Goal: Task Accomplishment & Management: Use online tool/utility

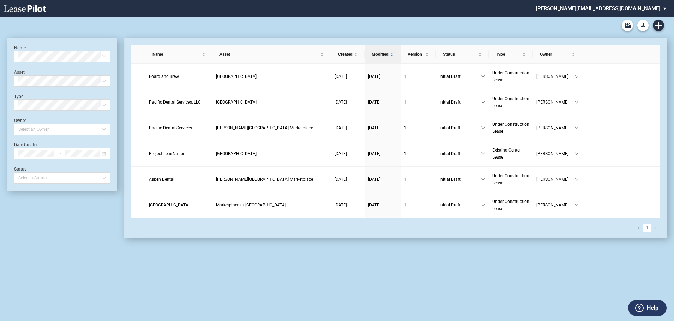
click at [628, 11] on md-select "stucker@barclaygroup.com Admin Area Settings Sign Out" at bounding box center [603, 8] width 137 height 16
click at [611, 17] on div "Admin Area" at bounding box center [607, 19] width 25 height 7
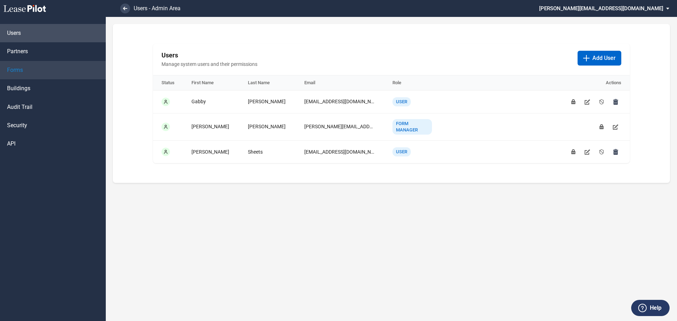
click at [20, 69] on span "Forms" at bounding box center [15, 70] width 16 height 8
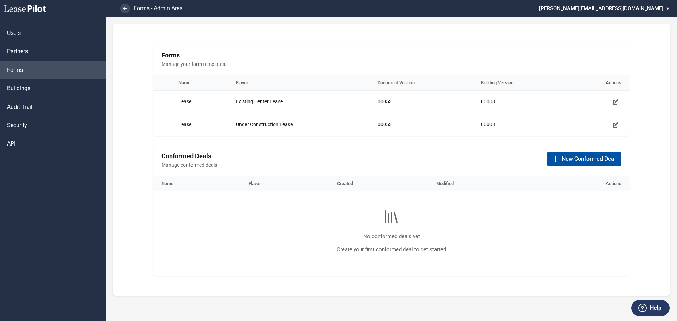
click at [566, 159] on span "New Conformed Deal" at bounding box center [589, 159] width 54 height 8
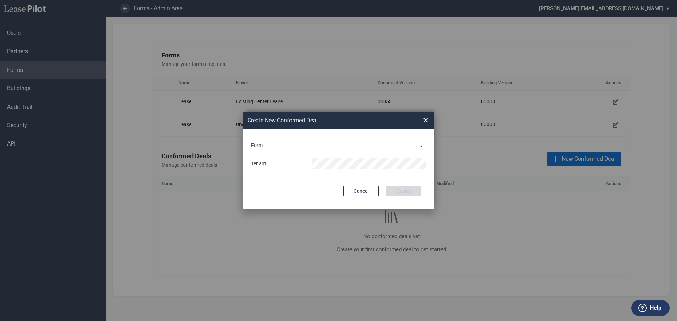
click at [424, 121] on span "×" at bounding box center [425, 120] width 5 height 11
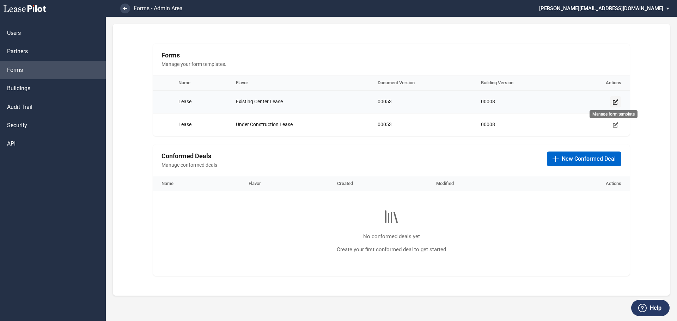
click at [614, 99] on icon "Manage form template" at bounding box center [616, 102] width 6 height 6
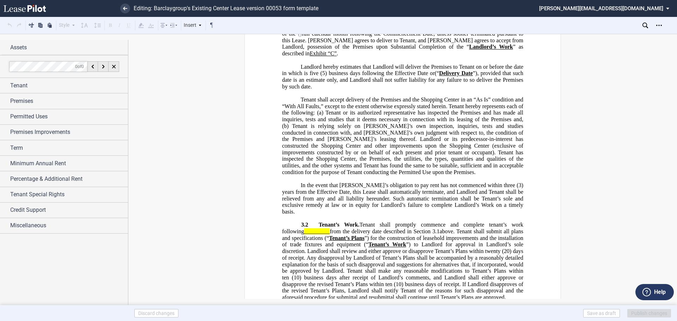
scroll to position [1834, 0]
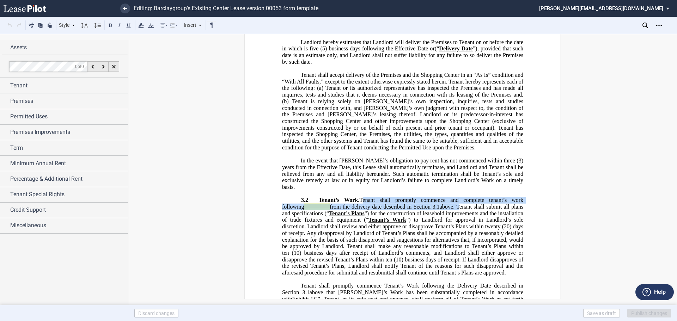
drag, startPoint x: 441, startPoint y: 187, endPoint x: 358, endPoint y: 180, distance: 83.8
click at [358, 197] on span ". Tenant shall promptly commence and complete tenant’s work following _________…" at bounding box center [403, 236] width 243 height 79
click at [357, 197] on span "Tenant shall promptly commence and complete tenant’s work following" at bounding box center [403, 203] width 243 height 13
click at [431, 204] on span at bounding box center [432, 207] width 2 height 6
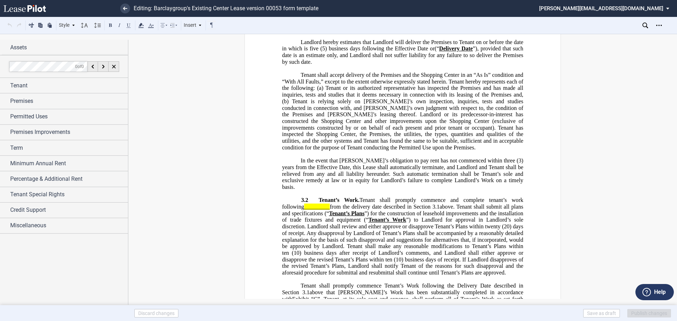
click at [439, 204] on span "above. Tenant shall submit all plans and specifications (“" at bounding box center [403, 210] width 243 height 13
click at [441, 204] on span "above. Tenant shall submit all plans and specifications (“" at bounding box center [403, 210] width 243 height 13
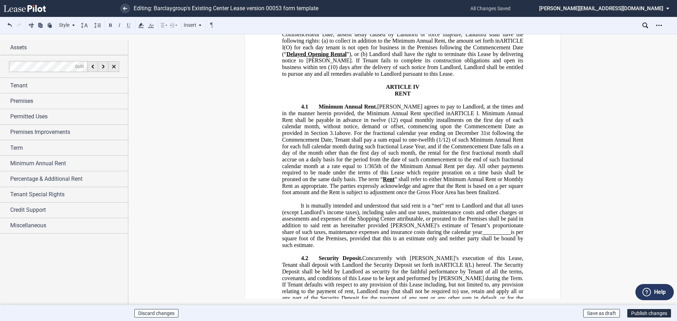
scroll to position [2292, 0]
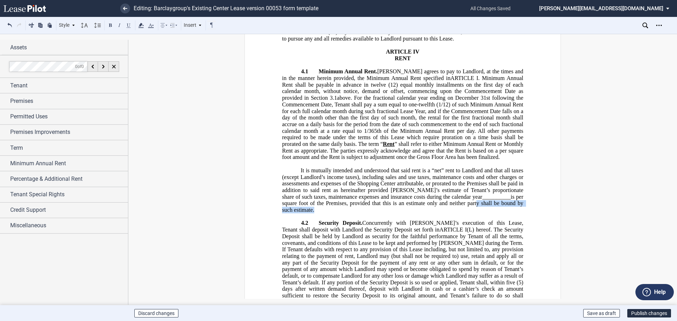
drag, startPoint x: 317, startPoint y: 191, endPoint x: 475, endPoint y: 187, distance: 158.0
click at [475, 187] on p "It is mutually intended and understood that said rent is a “net” rent to Landlo…" at bounding box center [402, 191] width 241 height 46
click at [431, 193] on p "It is mutually intended and understood that said rent is a “net” rent to Landlo…" at bounding box center [402, 191] width 241 height 46
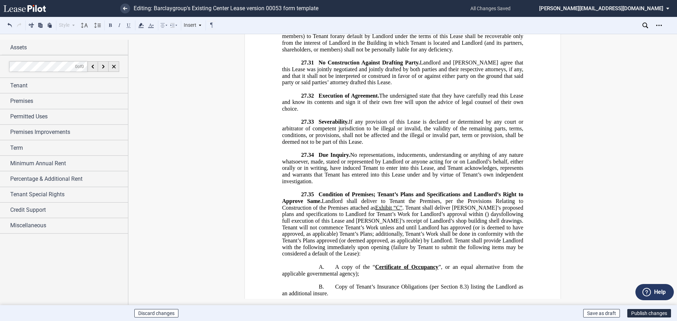
scroll to position [15806, 0]
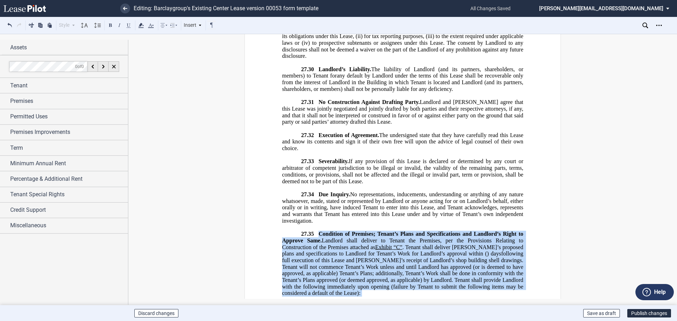
drag, startPoint x: 494, startPoint y: 248, endPoint x: 318, endPoint y: 117, distance: 219.6
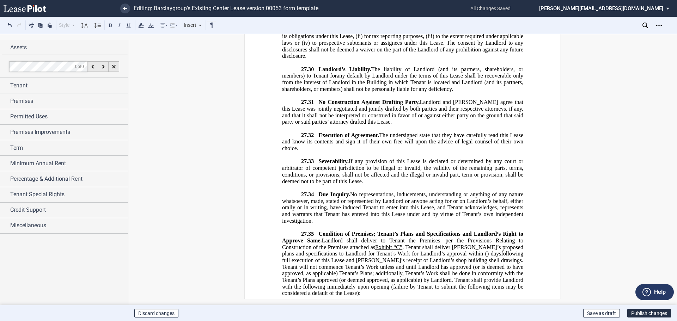
drag, startPoint x: 320, startPoint y: 153, endPoint x: 416, endPoint y: 239, distance: 129.6
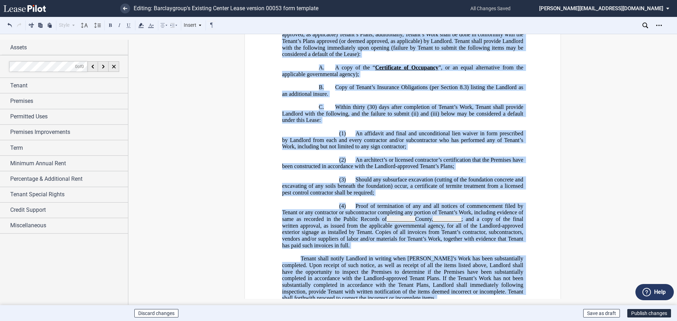
scroll to position [16063, 0]
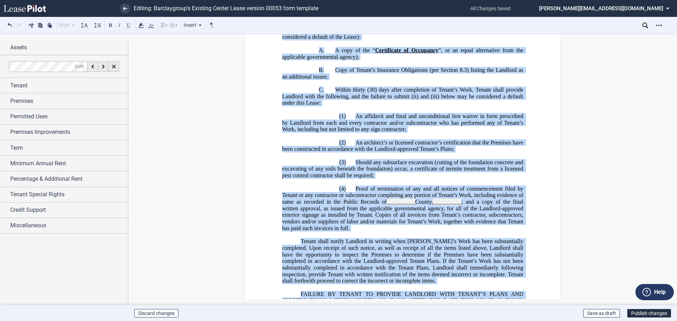
drag, startPoint x: 317, startPoint y: 151, endPoint x: 500, endPoint y: 214, distance: 193.2
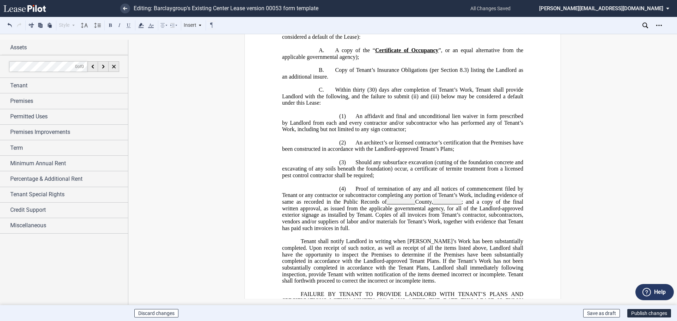
drag, startPoint x: 408, startPoint y: 186, endPoint x: 495, endPoint y: 212, distance: 90.7
click at [495, 291] on p "FAILURE BY TENANT TO PROVIDE LANDLORD WITH TENANT’S PLANS AND SPECIFICATIONS WI…" at bounding box center [402, 314] width 241 height 46
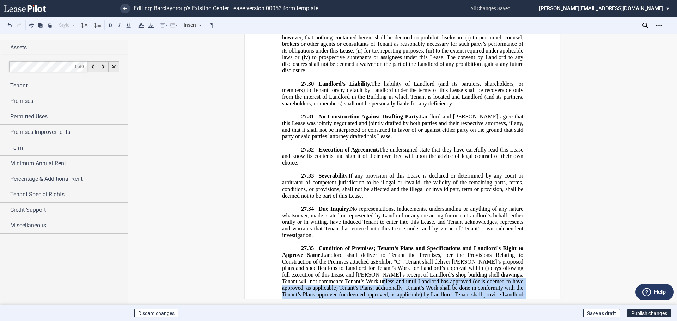
scroll to position [15715, 0]
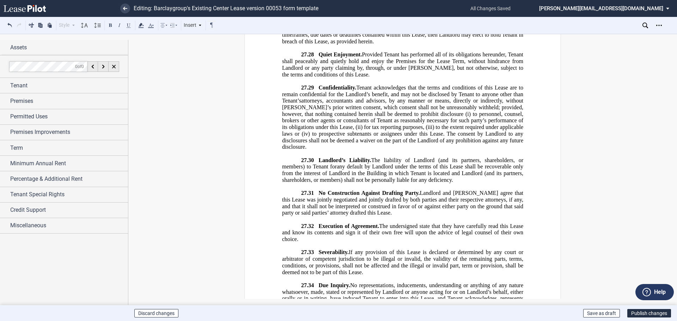
drag, startPoint x: 497, startPoint y: 214, endPoint x: 318, endPoint y: 207, distance: 179.3
drag, startPoint x: 340, startPoint y: 234, endPoint x: 335, endPoint y: 227, distance: 8.0
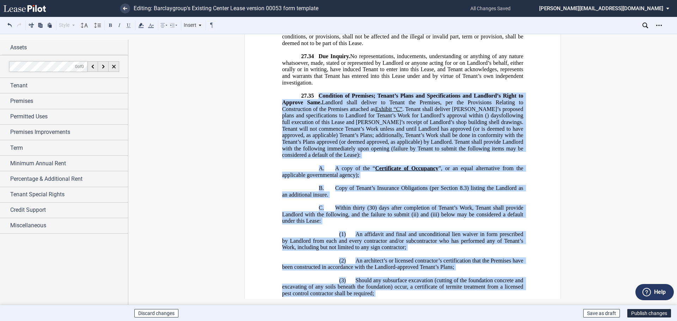
scroll to position [16021, 0]
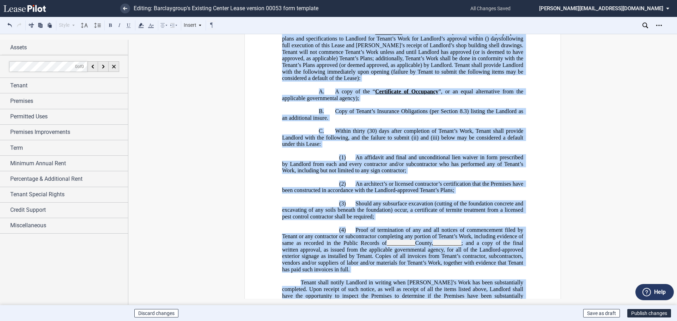
drag, startPoint x: 318, startPoint y: 205, endPoint x: 507, endPoint y: 257, distance: 196.4
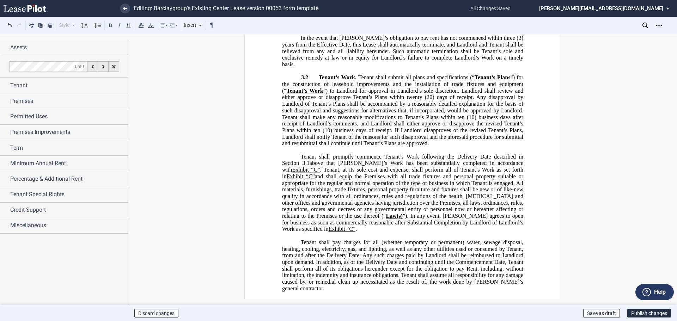
scroll to position [2081, 0]
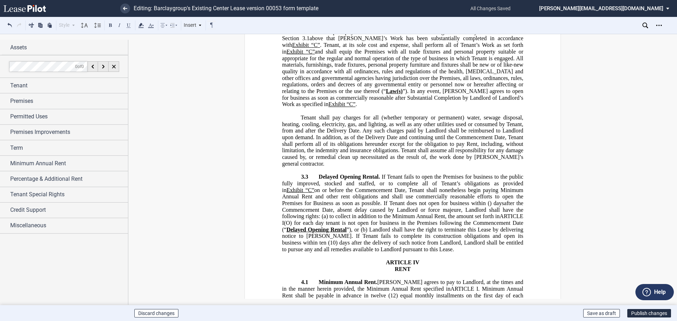
click at [325, 144] on p "Tenant shall pay charges for all (whether temporary or permanent) water, sewage…" at bounding box center [402, 141] width 241 height 53
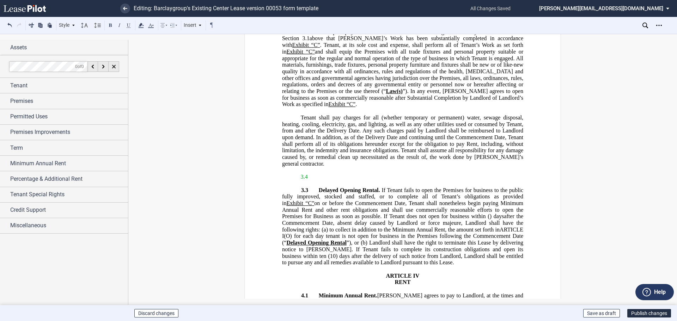
click at [306, 187] on span "3.3" at bounding box center [304, 190] width 7 height 6
click at [308, 187] on p "3.3 Delayed Opening Rental. If Tenant fails to open the Premises for business t…" at bounding box center [402, 226] width 241 height 79
click at [306, 187] on span "3.3" at bounding box center [304, 190] width 7 height 6
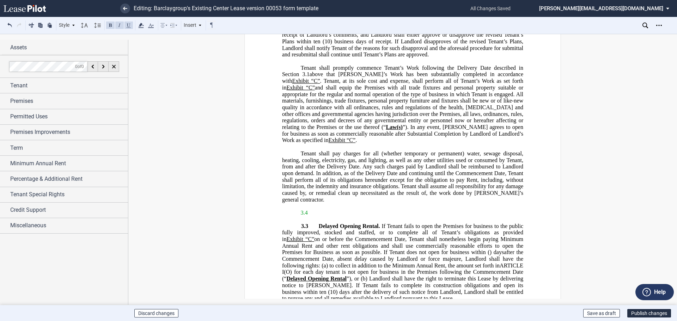
scroll to position [2046, 0]
click at [318, 209] on p "﻿ 3.4" at bounding box center [402, 212] width 241 height 7
click at [322, 209] on p "﻿ 3.4" at bounding box center [402, 212] width 241 height 7
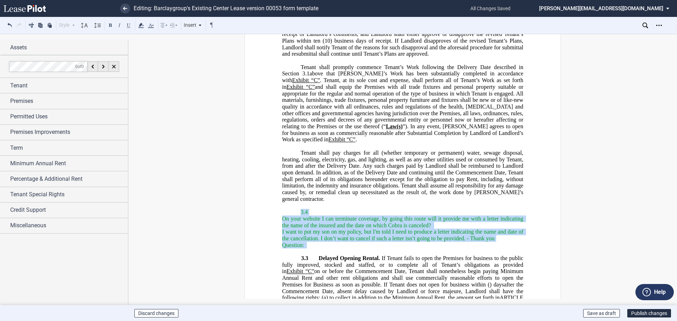
drag, startPoint x: 313, startPoint y: 223, endPoint x: 297, endPoint y: 191, distance: 36.6
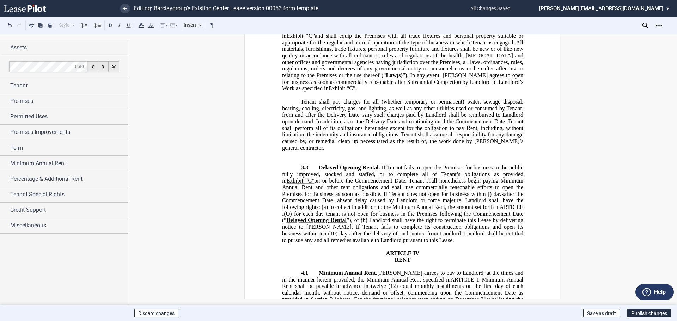
scroll to position [2110, 0]
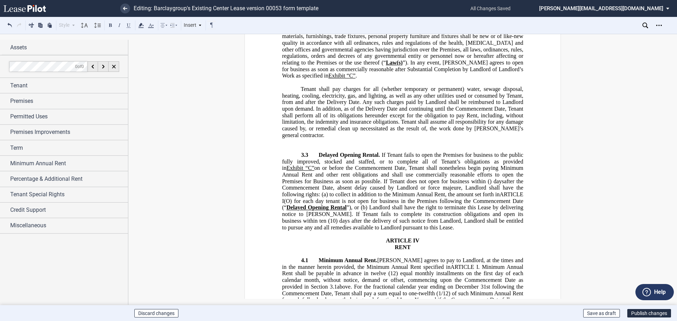
click at [309, 145] on p "﻿" at bounding box center [402, 148] width 241 height 7
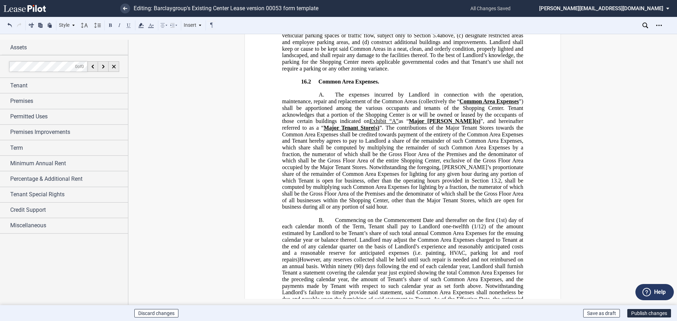
scroll to position [10080, 0]
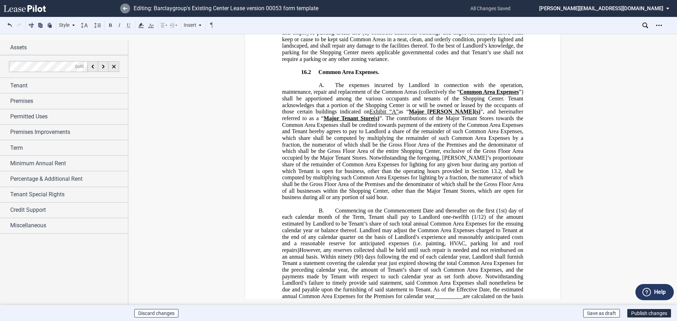
click at [125, 8] on use at bounding box center [125, 9] width 4 height 4
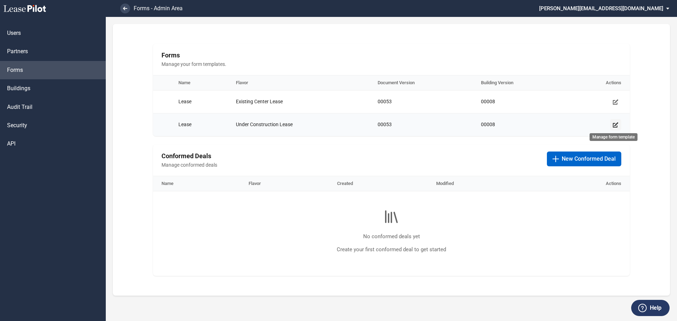
click at [616, 123] on icon "Manage form template" at bounding box center [616, 125] width 6 height 6
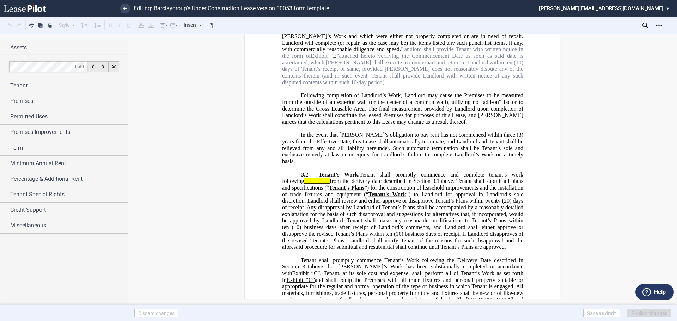
scroll to position [1940, 0]
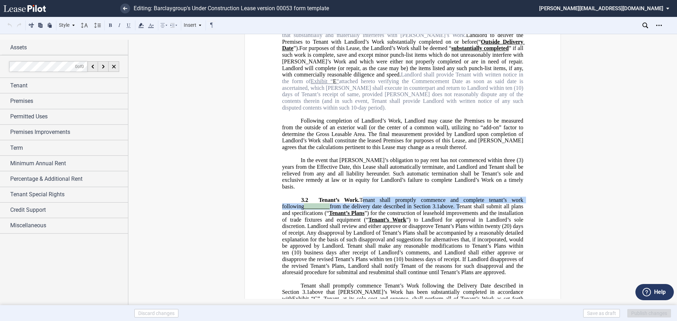
drag, startPoint x: 442, startPoint y: 186, endPoint x: 342, endPoint y: 170, distance: 100.7
click at [356, 197] on span ". Tenant shall promptly commence and complete tenant’s work following _________…" at bounding box center [403, 236] width 243 height 79
click at [379, 203] on span "from the delivery date described in Section" at bounding box center [380, 206] width 101 height 6
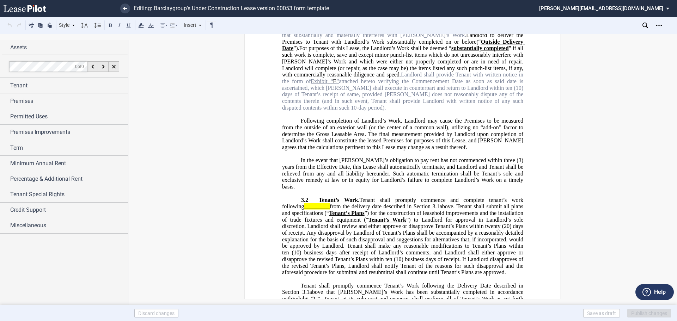
click at [438, 203] on span "above. Tenant shall submit all plans and specifications (“" at bounding box center [403, 209] width 243 height 13
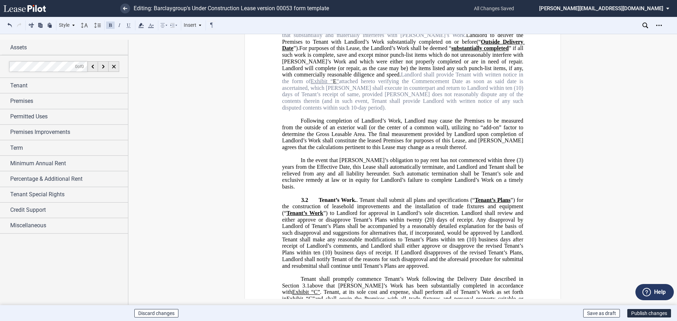
click at [358, 197] on span ". Tenant shall submit all plans and specifications (“" at bounding box center [416, 200] width 118 height 6
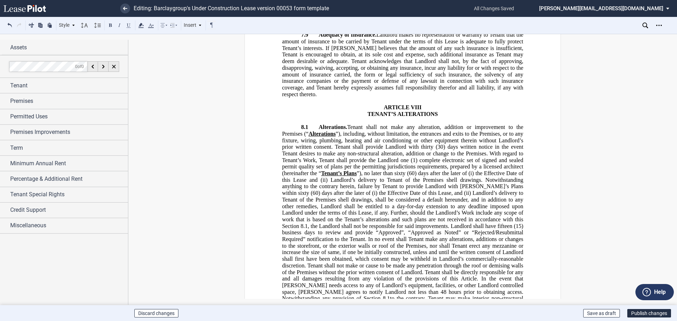
scroll to position [5889, 0]
click at [294, 296] on span "to the contrary, Tenant may make interior non-structural alterations costing no…" at bounding box center [403, 305] width 243 height 19
click at [370, 296] on span "to the contrary, Tenant may make interior non-structural alterations costing no…" at bounding box center [403, 305] width 243 height 19
click at [418, 296] on span "to the contrary, Tenant may make interior non-structural alterations costing no…" at bounding box center [403, 305] width 243 height 19
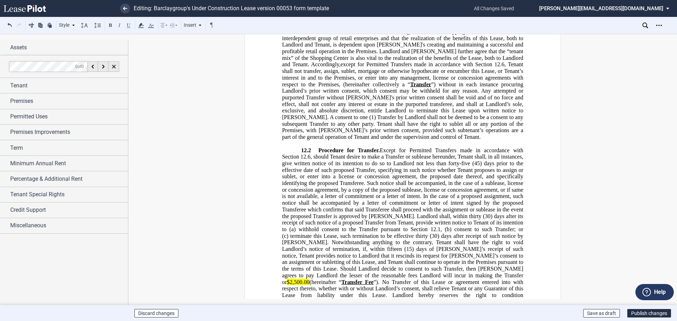
scroll to position [7617, 0]
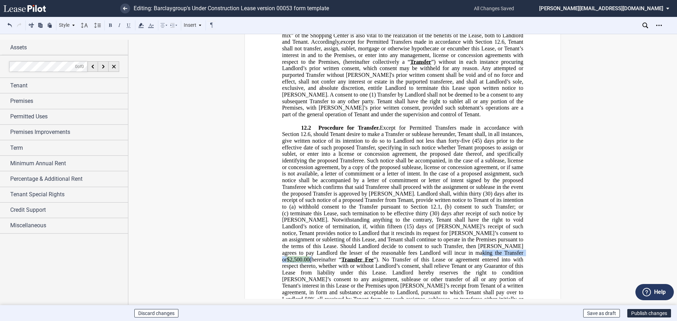
drag, startPoint x: 409, startPoint y: 181, endPoint x: 382, endPoint y: 179, distance: 26.8
click at [382, 179] on span ", should Tenant desire to make a Transfer or sublease hereunder, Tenant shall, …" at bounding box center [403, 220] width 243 height 178
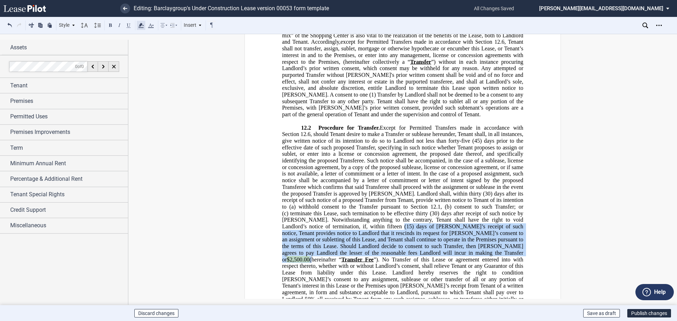
click at [142, 25] on icon at bounding box center [141, 25] width 8 height 8
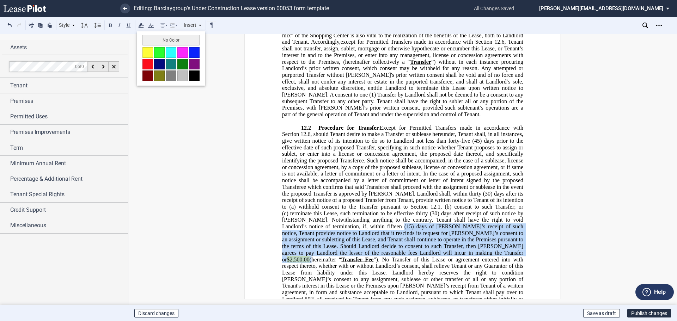
click at [157, 41] on button "No Color" at bounding box center [170, 40] width 57 height 11
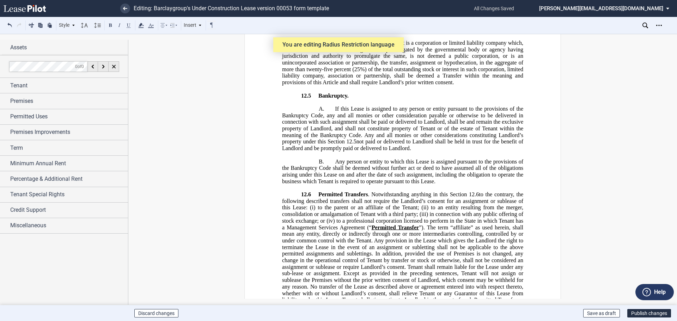
scroll to position [8005, 0]
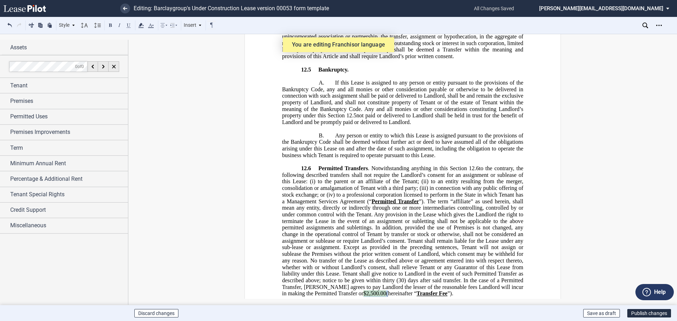
drag, startPoint x: 363, startPoint y: 215, endPoint x: 339, endPoint y: 213, distance: 24.8
click at [339, 213] on span "Permitted Transfers . Notwithstanding anything in this Section ﻿ 12.6 ﻿ to the …" at bounding box center [403, 231] width 243 height 132
click at [140, 24] on use at bounding box center [140, 25] width 5 height 5
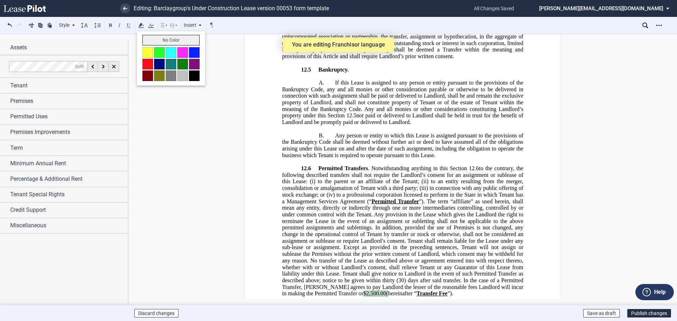
click at [166, 38] on button "No Color" at bounding box center [170, 40] width 57 height 11
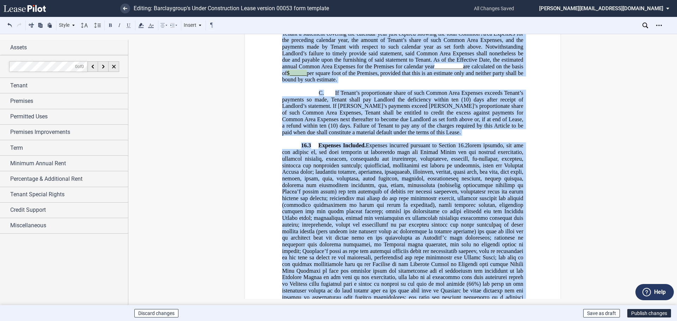
scroll to position [10457, 0]
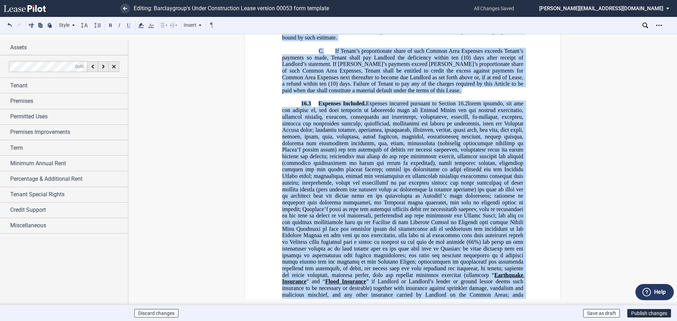
drag, startPoint x: 295, startPoint y: 80, endPoint x: 495, endPoint y: 242, distance: 257.5
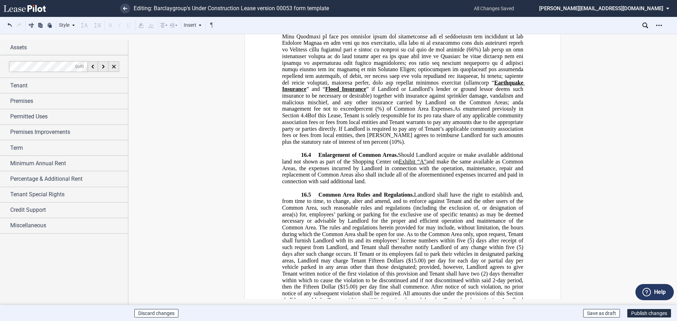
scroll to position [10563, 0]
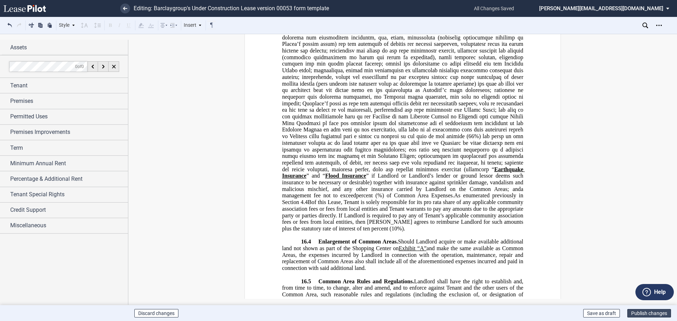
click at [649, 312] on button "Publish changes" at bounding box center [649, 313] width 44 height 8
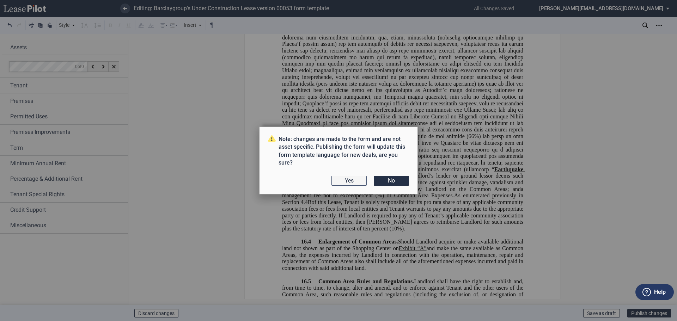
click at [355, 180] on button "Yes" at bounding box center [348, 181] width 35 height 10
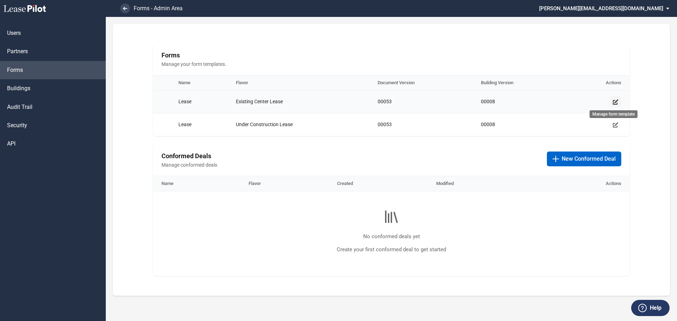
click at [615, 103] on use "Manage form template" at bounding box center [616, 101] width 6 height 5
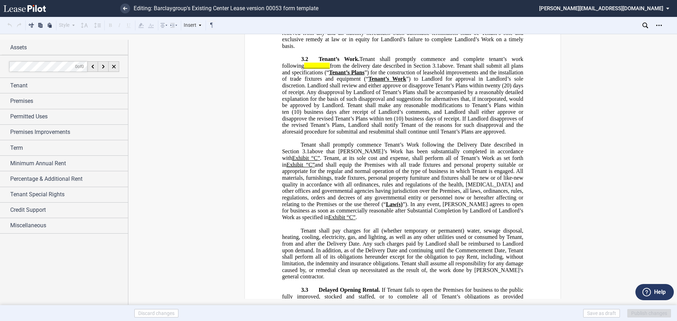
scroll to position [1834, 0]
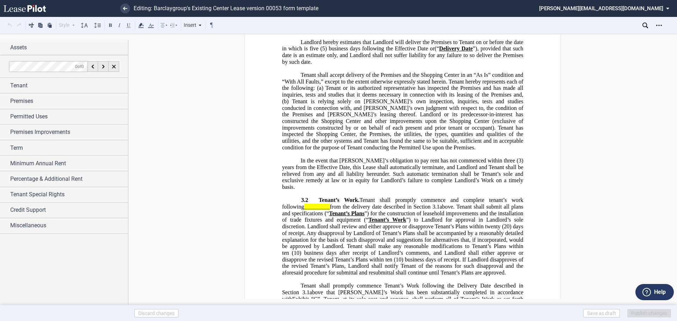
click at [441, 204] on span "above. Tenant shall submit all plans and specifications (“" at bounding box center [403, 210] width 243 height 13
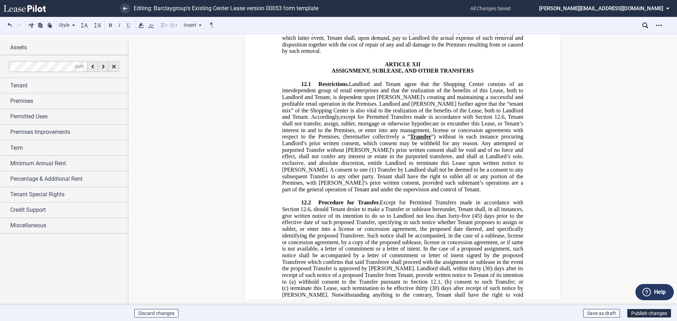
scroll to position [7546, 0]
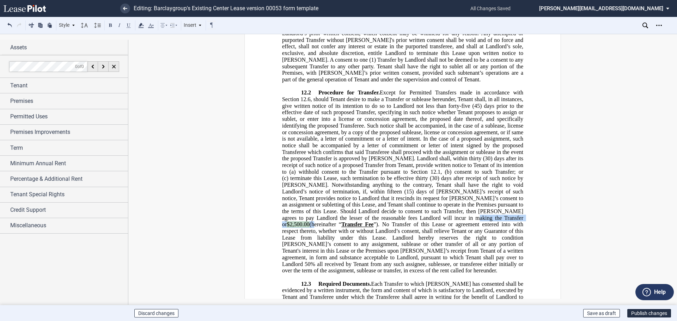
drag, startPoint x: 412, startPoint y: 143, endPoint x: 380, endPoint y: 146, distance: 32.3
click at [380, 146] on span ", should Tenant desire to make a Transfer or sublease hereunder, Tenant shall, …" at bounding box center [403, 185] width 243 height 178
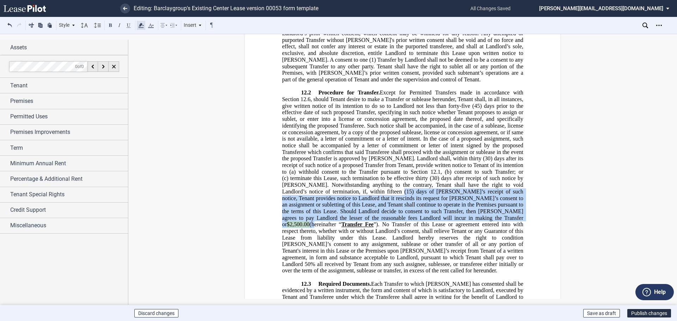
click at [140, 23] on icon at bounding box center [141, 25] width 8 height 8
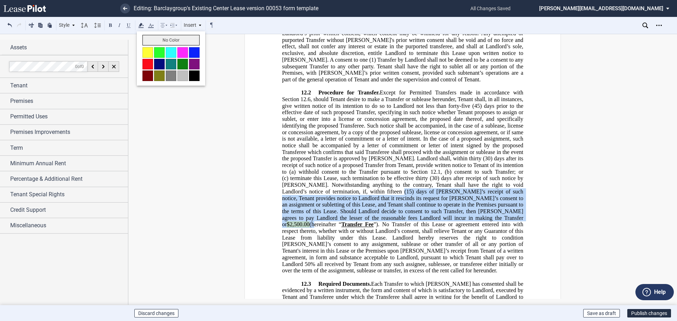
click at [173, 38] on button "No Color" at bounding box center [170, 40] width 57 height 11
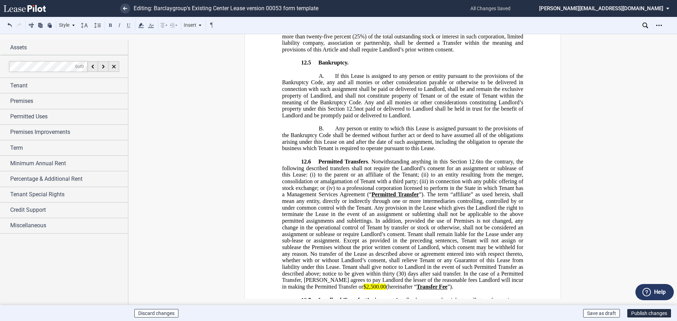
scroll to position [7934, 0]
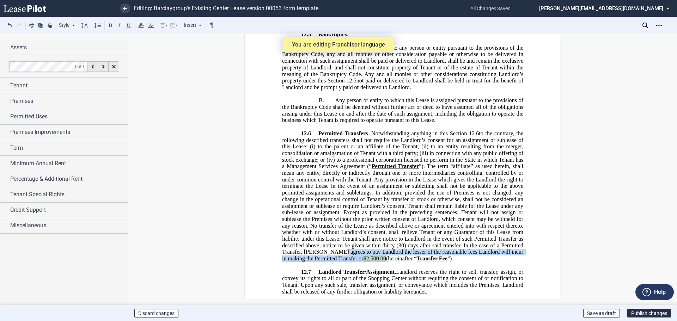
drag, startPoint x: 362, startPoint y: 179, endPoint x: 335, endPoint y: 176, distance: 27.0
click at [335, 176] on span "Permitted Transfers . Notwithstanding anything in this Section ﻿ 12.6 ﻿ to the …" at bounding box center [403, 196] width 243 height 132
click at [140, 25] on use at bounding box center [140, 25] width 5 height 5
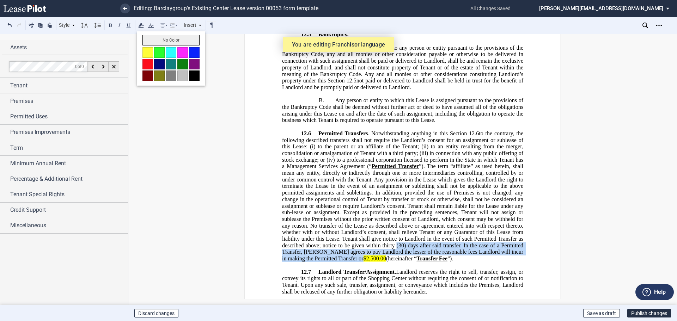
click at [160, 41] on button "No Color" at bounding box center [170, 40] width 57 height 11
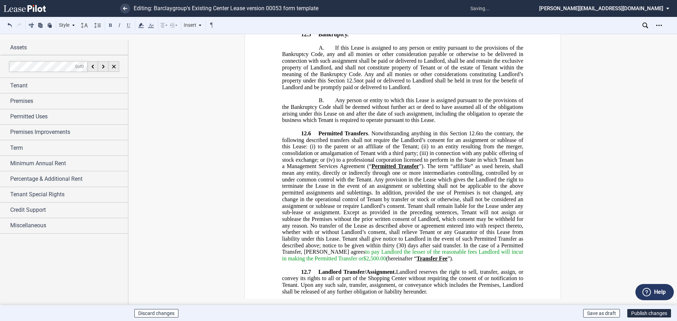
click at [443, 182] on p "12.6 Permitted Transfers . Notwithstanding anything in this Section ﻿ 12.6 ﻿ to…" at bounding box center [402, 196] width 241 height 132
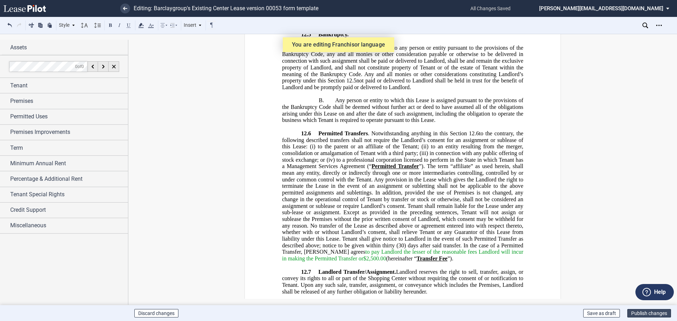
click at [635, 315] on button "Publish changes" at bounding box center [649, 313] width 44 height 8
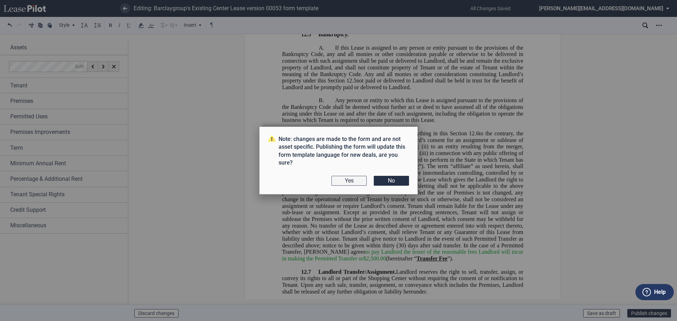
click at [346, 181] on button "Yes" at bounding box center [348, 181] width 35 height 10
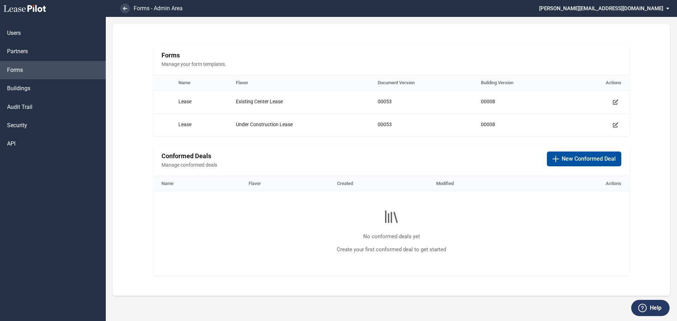
click at [570, 159] on span "New Conformed Deal" at bounding box center [589, 159] width 54 height 8
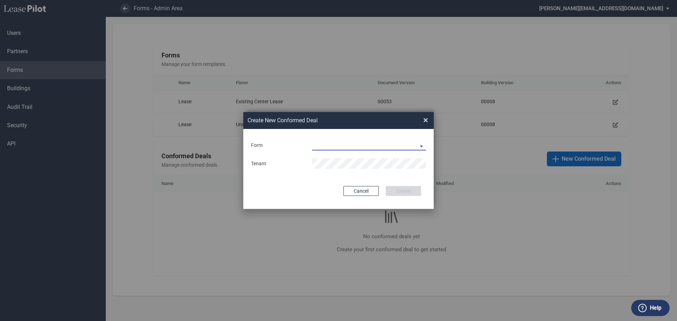
click at [423, 141] on md-select "Existing Center Lease Under Construction Lease" at bounding box center [369, 145] width 114 height 11
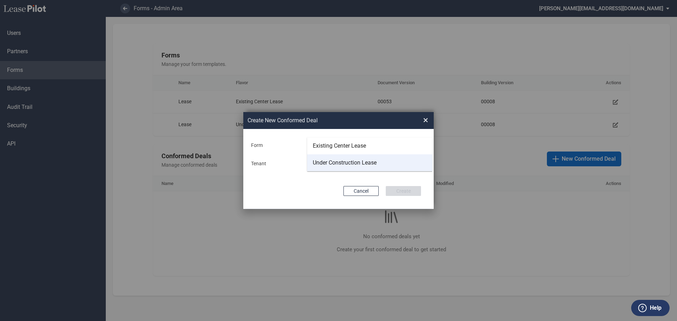
click at [371, 162] on div "Under Construction Lease" at bounding box center [345, 163] width 64 height 8
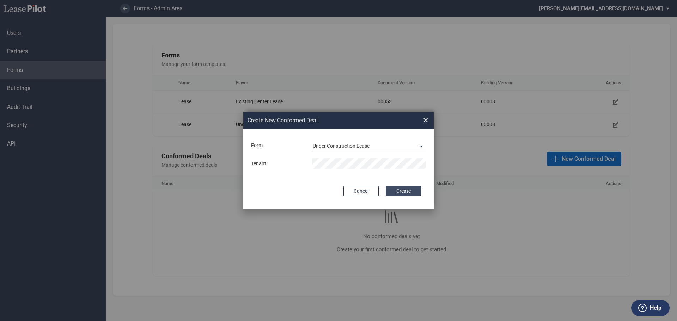
click at [403, 189] on button "Create" at bounding box center [403, 191] width 35 height 10
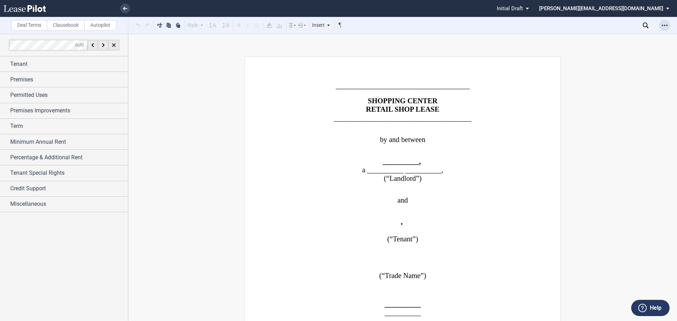
click at [662, 26] on use "Open Lease options menu" at bounding box center [665, 25] width 6 height 1
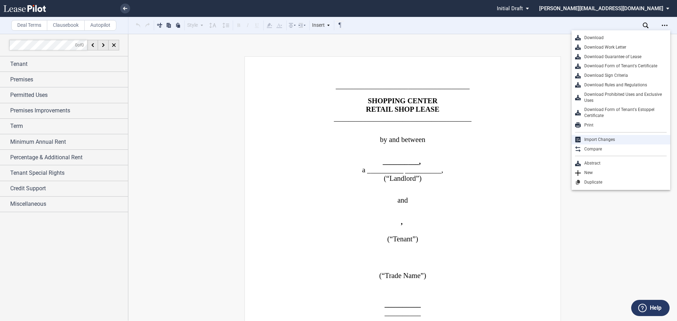
click at [608, 139] on div "Import Changes" at bounding box center [624, 140] width 86 height 6
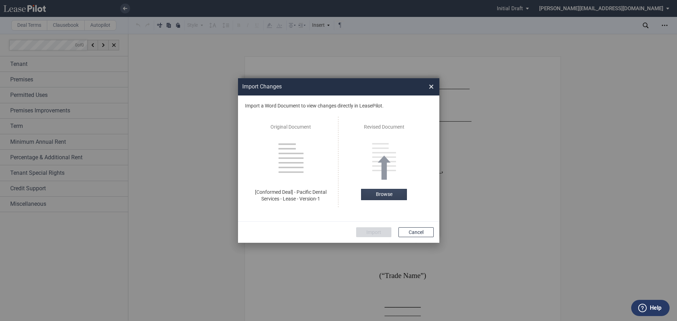
click at [386, 193] on label "Browse" at bounding box center [384, 194] width 46 height 11
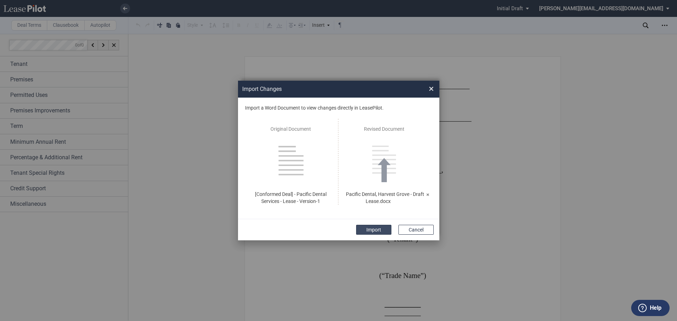
click at [373, 229] on button "Import" at bounding box center [373, 230] width 35 height 10
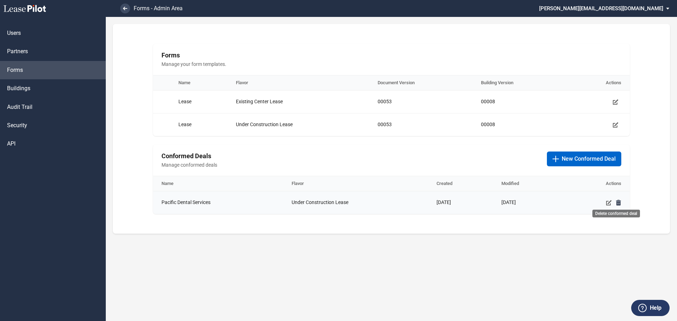
click at [620, 202] on icon "Delete conformed deal" at bounding box center [619, 203] width 6 height 6
